Goal: Navigation & Orientation: Find specific page/section

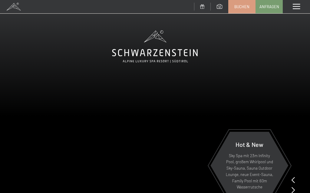
click at [295, 7] on span at bounding box center [296, 6] width 7 height 5
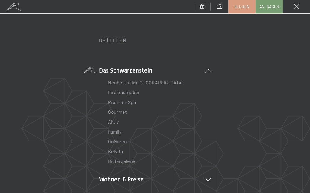
scroll to position [11, 0]
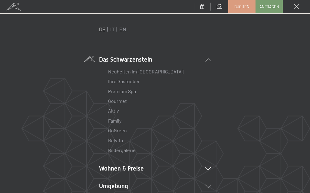
click at [131, 168] on li "Wohnen & Preise Inklusivleistungen [PERSON_NAME] & Preise Liste Angebote Liste …" at bounding box center [155, 168] width 112 height 8
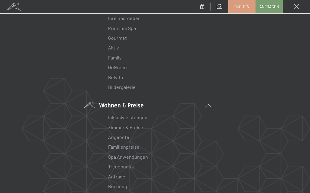
scroll to position [93, 0]
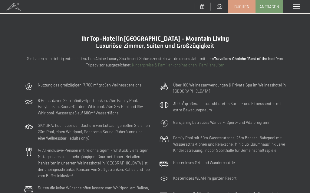
click at [299, 3] on div "Menü" at bounding box center [296, 6] width 27 height 13
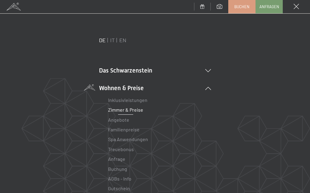
click at [129, 111] on link "Zimmer & Preise" at bounding box center [125, 110] width 35 height 6
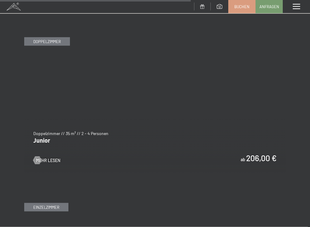
scroll to position [1740, 0]
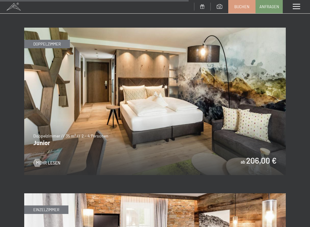
click at [51, 160] on span "Mehr Lesen" at bounding box center [48, 163] width 24 height 6
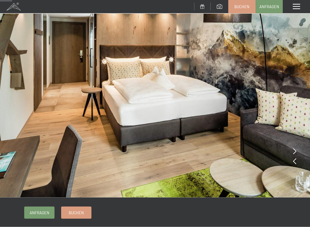
scroll to position [36, 0]
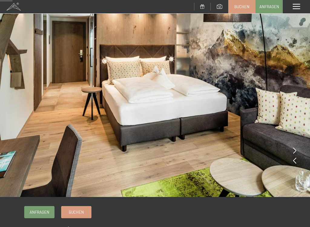
click at [296, 148] on icon at bounding box center [294, 150] width 3 height 6
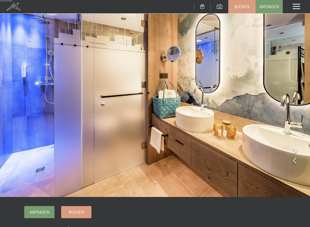
click at [296, 143] on img at bounding box center [155, 80] width 310 height 233
click at [295, 146] on img at bounding box center [155, 80] width 310 height 233
click at [297, 149] on img at bounding box center [155, 80] width 310 height 233
click at [295, 147] on icon at bounding box center [294, 150] width 3 height 6
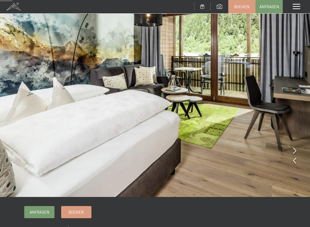
click at [294, 150] on icon at bounding box center [294, 150] width 3 height 6
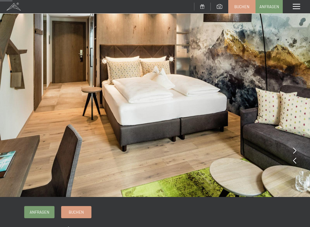
click at [296, 148] on icon at bounding box center [294, 150] width 3 height 6
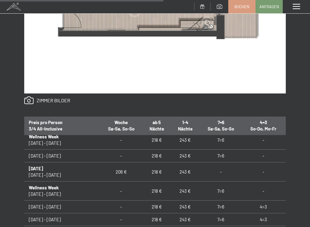
scroll to position [24, 0]
